Goal: Feedback & Contribution: Submit feedback/report problem

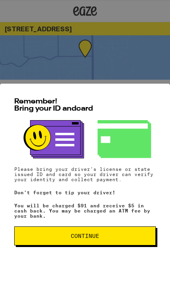
click at [104, 233] on span "Continue" at bounding box center [85, 236] width 128 height 6
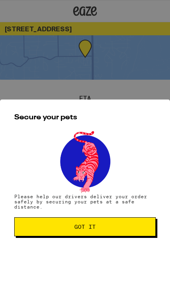
click at [126, 224] on button "Got it" at bounding box center [85, 226] width 142 height 19
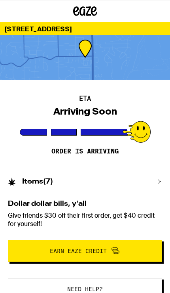
click at [96, 55] on div at bounding box center [85, 57] width 170 height 44
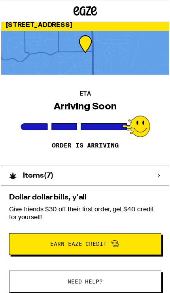
click at [6, 108] on div "ETA Arriving Soon Order is arriving" at bounding box center [85, 121] width 170 height 91
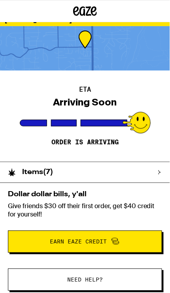
scroll to position [9, 0]
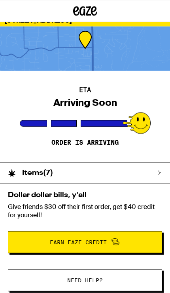
click at [54, 51] on div at bounding box center [85, 49] width 170 height 44
click at [63, 46] on div at bounding box center [85, 49] width 170 height 44
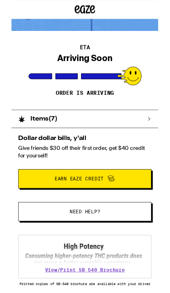
scroll to position [51, 0]
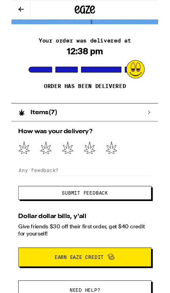
click at [115, 173] on icon at bounding box center [115, 171] width 13 height 15
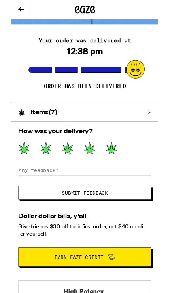
click at [129, 203] on input at bounding box center [85, 197] width 154 height 12
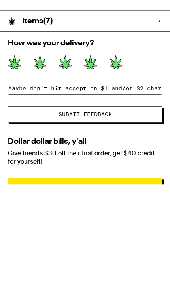
scroll to position [57, 0]
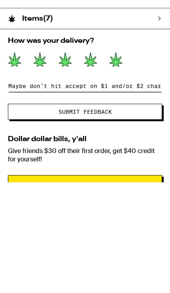
click at [103, 185] on input "Maybe don’t hit accept on $1 and/or $2 charges before explaining them to me. Sh…" at bounding box center [85, 191] width 154 height 12
click at [158, 185] on input "Maybe don’t hit accept on $1 and/or $2 charges before explaining them to me. Sh…" at bounding box center [85, 191] width 154 height 12
type input "Maybe don’t hit accept on $1 and/or $2 charges before explaining them to me. Sh…"
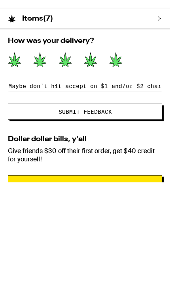
scroll to position [114, 0]
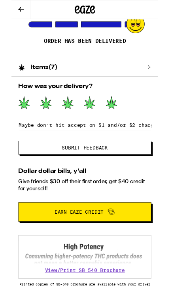
click at [110, 168] on span "Submit Feedback" at bounding box center [85, 171] width 53 height 6
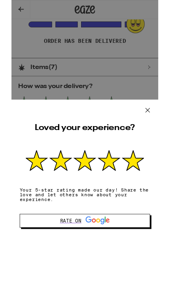
scroll to position [97, 0]
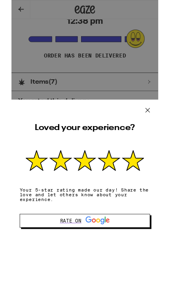
click at [158, 129] on icon at bounding box center [158, 128] width 12 height 12
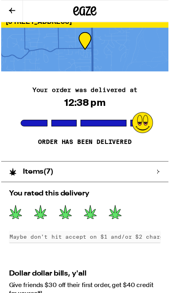
scroll to position [0, 0]
